Goal: Transaction & Acquisition: Book appointment/travel/reservation

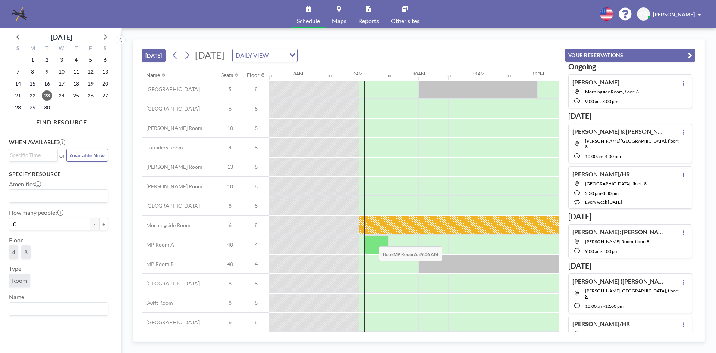
scroll to position [0, 448]
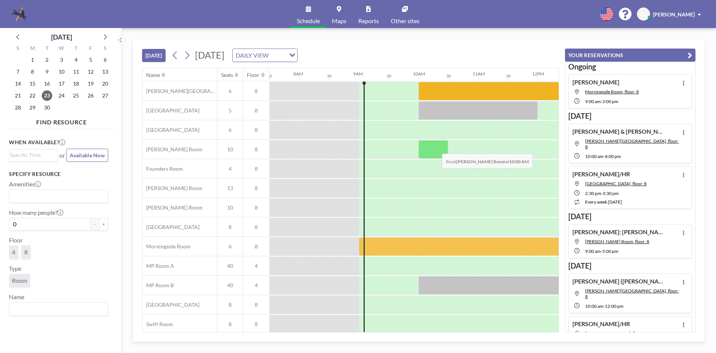
click at [436, 148] on div at bounding box center [434, 149] width 30 height 19
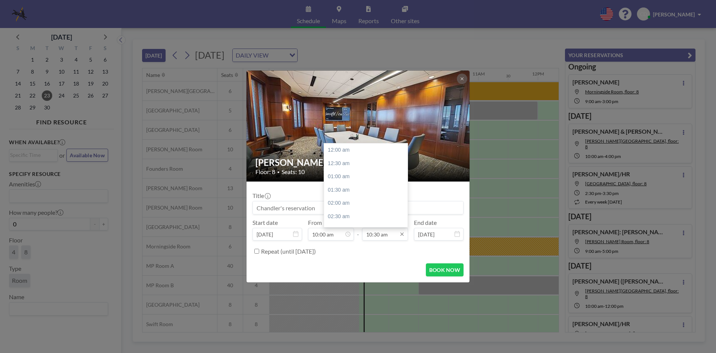
scroll to position [279, 0]
click at [344, 191] on div "12:00 pm" at bounding box center [367, 189] width 87 height 13
click at [357, 192] on div "03:00 pm" at bounding box center [367, 192] width 87 height 13
type input "03:00 pm"
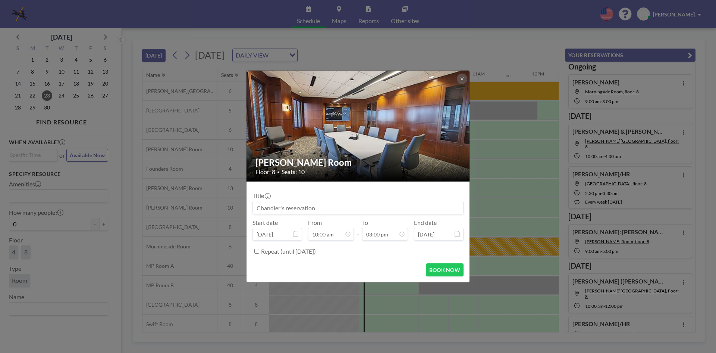
click at [362, 209] on input at bounding box center [358, 207] width 210 height 13
click at [442, 270] on button "BOOK NOW" at bounding box center [445, 269] width 38 height 13
type input "[PERSON_NAME]: [PERSON_NAME]"
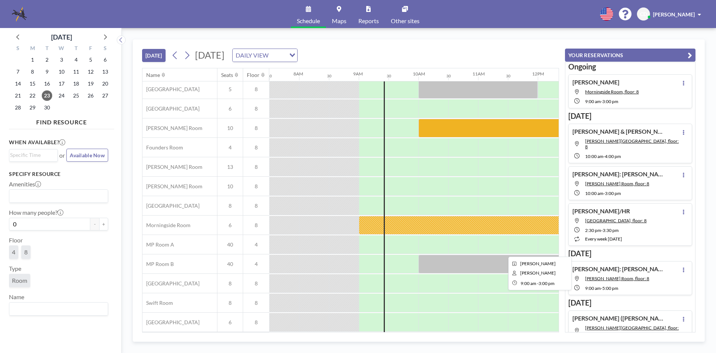
scroll to position [0, 448]
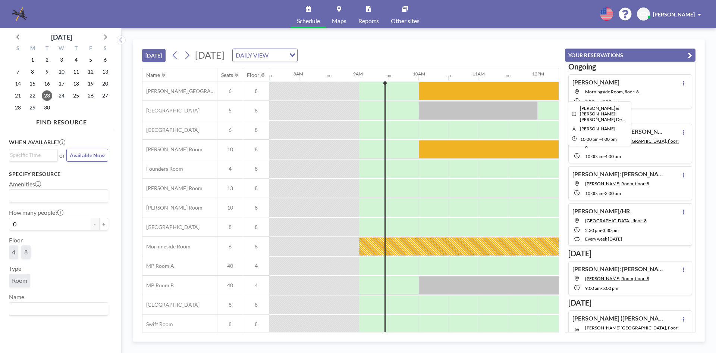
click at [524, 91] on div at bounding box center [598, 91] width 358 height 19
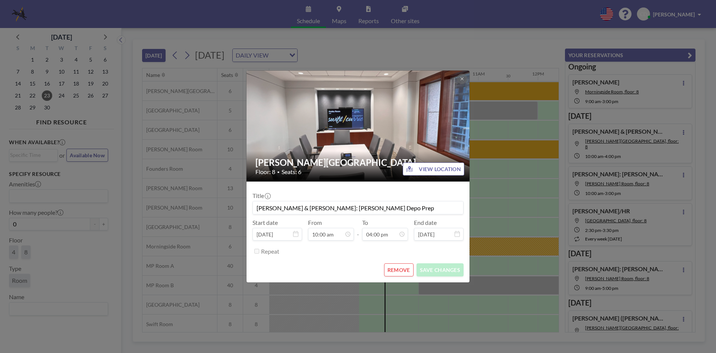
click at [515, 142] on div "Ansley Room Floor: 8 • Seats: 6 VIEW LOCATION Title Jennifer Nichols & Maren Ca…" at bounding box center [358, 176] width 716 height 353
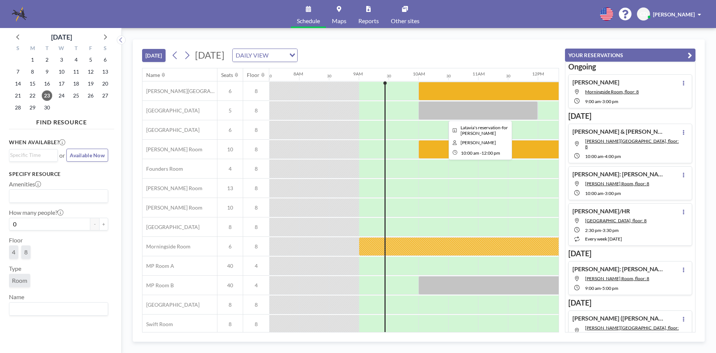
click at [501, 110] on div at bounding box center [478, 110] width 119 height 19
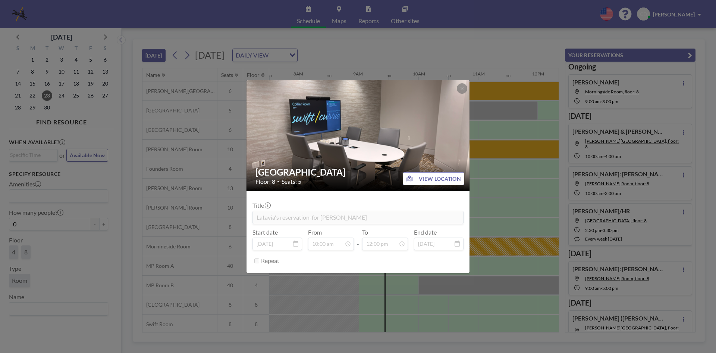
click at [501, 110] on div "Brookwood Room Floor: 8 • Seats: 5 VIEW LOCATION Title Latavia's reservation-fo…" at bounding box center [358, 176] width 716 height 353
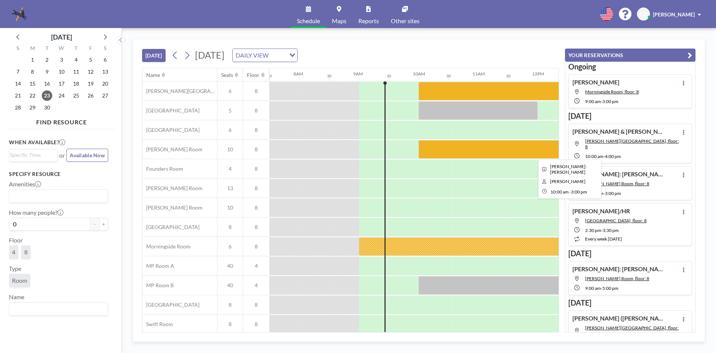
click at [504, 147] on div at bounding box center [568, 149] width 298 height 19
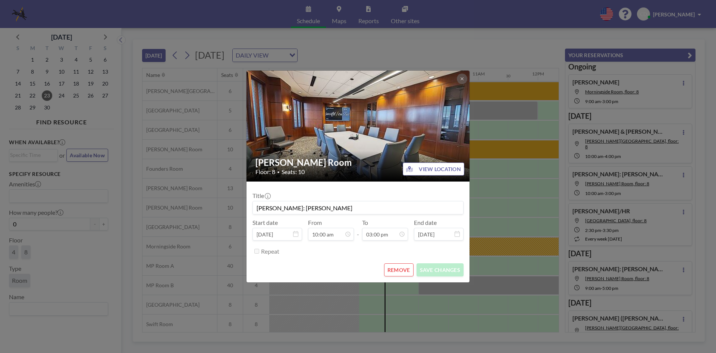
click at [504, 147] on div "Currie Room Floor: 8 • Seats: 10 VIEW LOCATION Title Scott Connelly: Brett Stot…" at bounding box center [358, 176] width 716 height 353
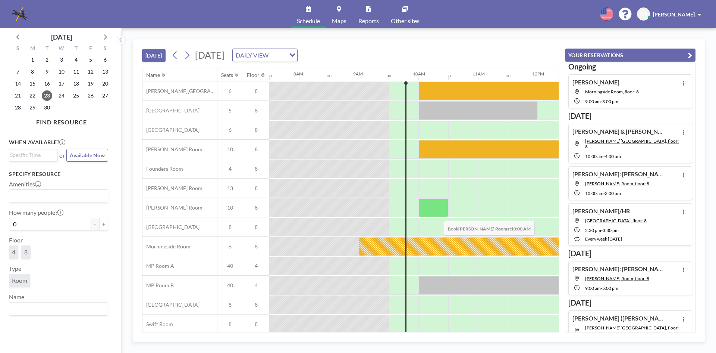
scroll to position [25, 448]
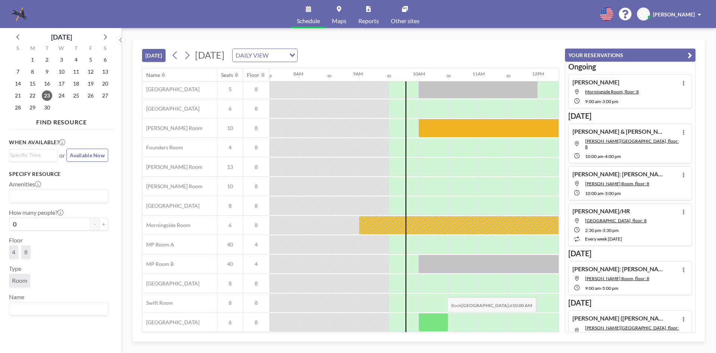
click at [441, 317] on div at bounding box center [434, 322] width 30 height 19
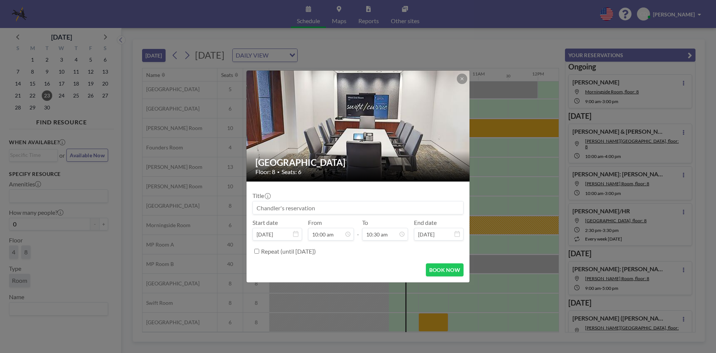
click at [277, 210] on input at bounding box center [358, 207] width 210 height 13
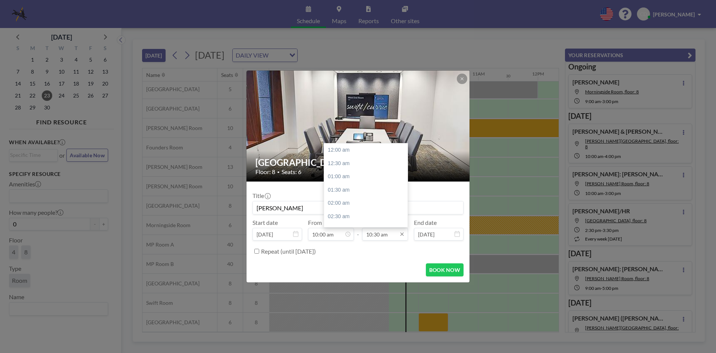
scroll to position [279, 0]
type input "[PERSON_NAME]"
click at [371, 167] on div "11:00 am" at bounding box center [367, 163] width 87 height 13
type input "11:00 am"
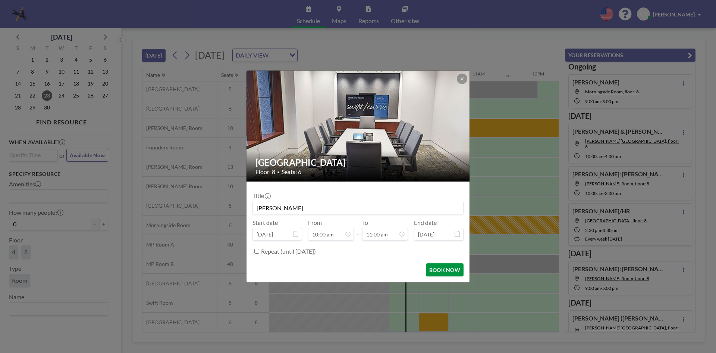
click at [433, 270] on button "BOOK NOW" at bounding box center [445, 269] width 38 height 13
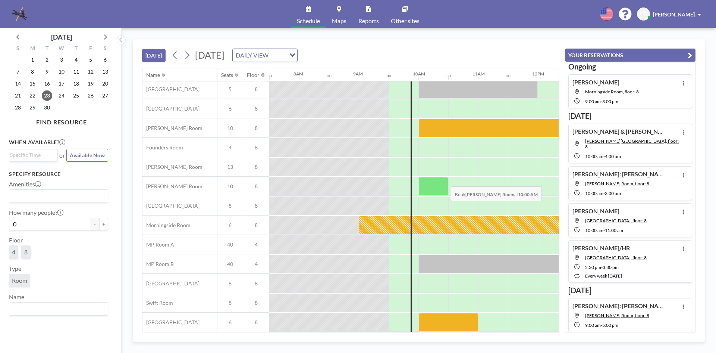
scroll to position [0, 448]
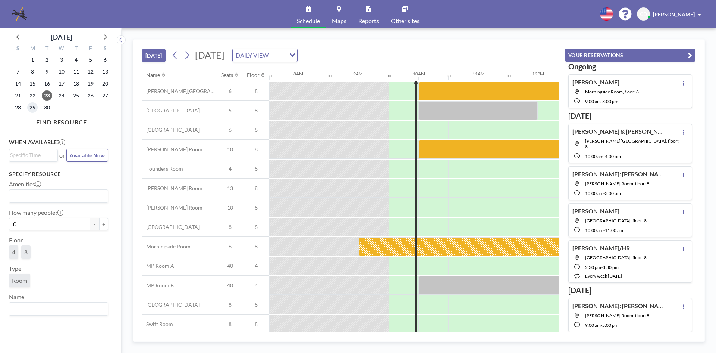
click at [33, 108] on span "29" at bounding box center [32, 107] width 10 height 10
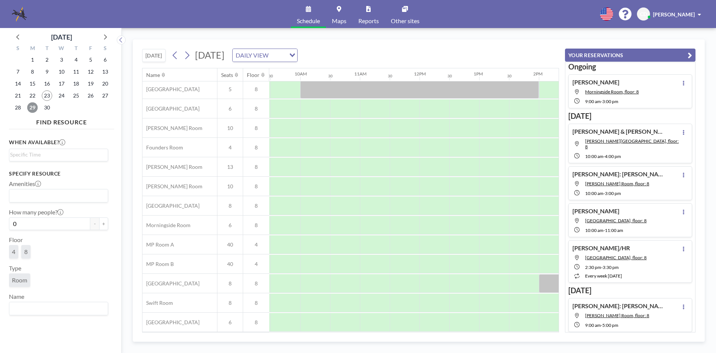
scroll to position [25, 547]
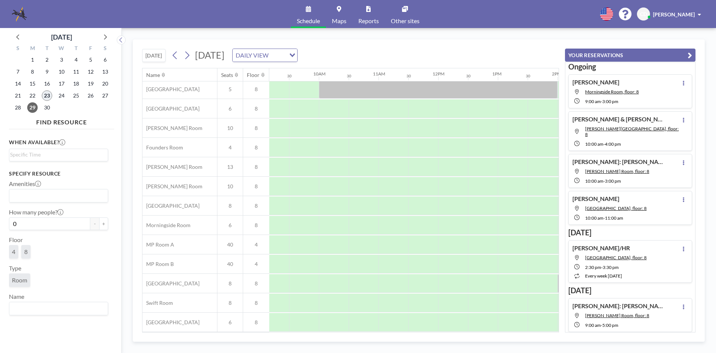
click at [48, 96] on span "23" at bounding box center [47, 95] width 10 height 10
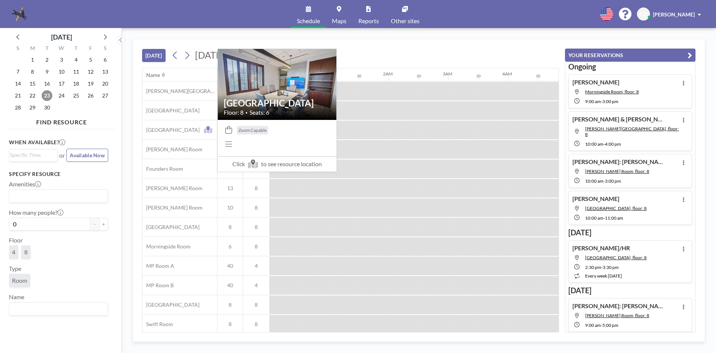
scroll to position [0, 567]
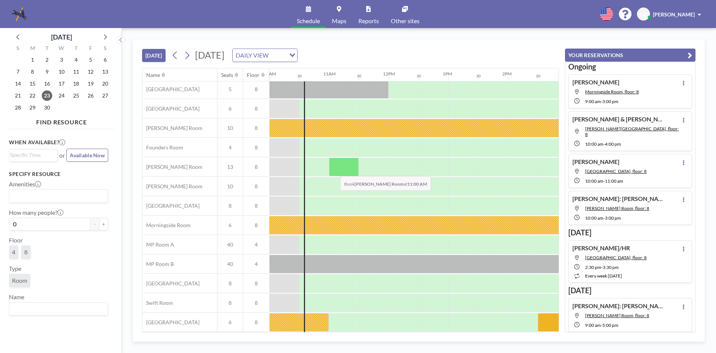
scroll to position [0, 597]
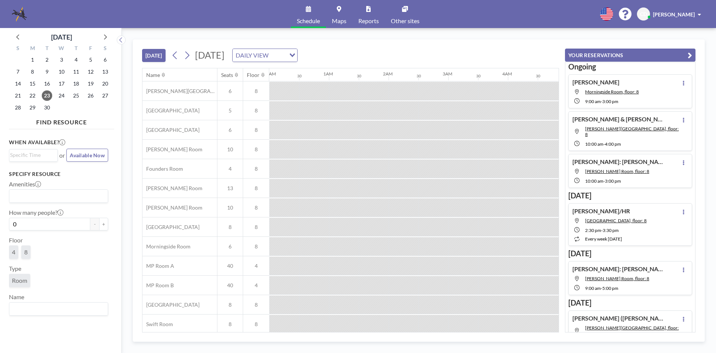
scroll to position [0, 627]
